Goal: Task Accomplishment & Management: Complete application form

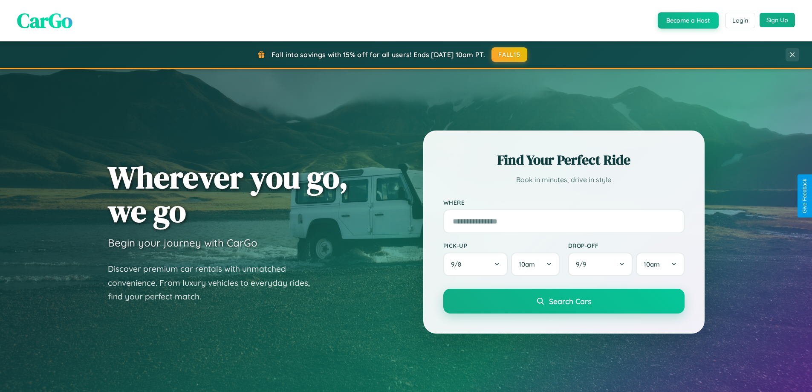
click at [777, 20] on button "Sign Up" at bounding box center [777, 20] width 35 height 14
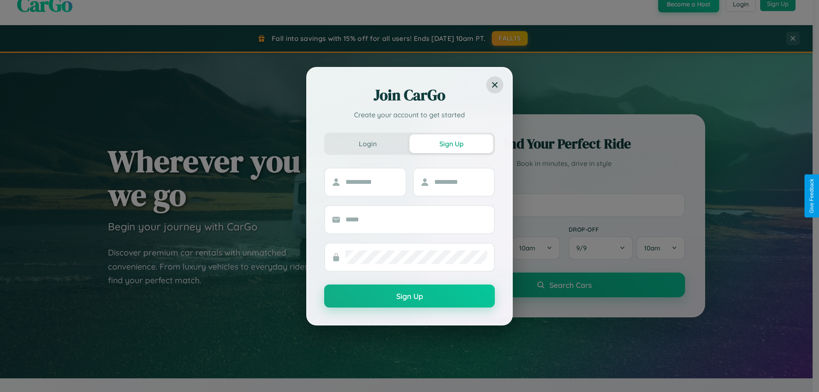
scroll to position [1640, 0]
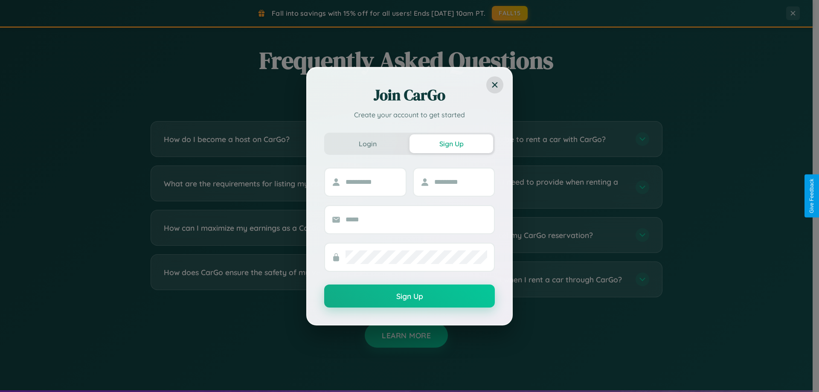
click at [274, 235] on div "Join CarGo Create your account to get started Login Sign Up Sign Up" at bounding box center [409, 196] width 819 height 392
click at [538, 279] on div "Join CarGo Create your account to get started Login Sign Up Sign Up" at bounding box center [409, 196] width 819 height 392
click at [510, 13] on div "Join CarGo Create your account to get started Login Sign Up Sign Up" at bounding box center [409, 196] width 819 height 392
